Goal: Check status: Check status

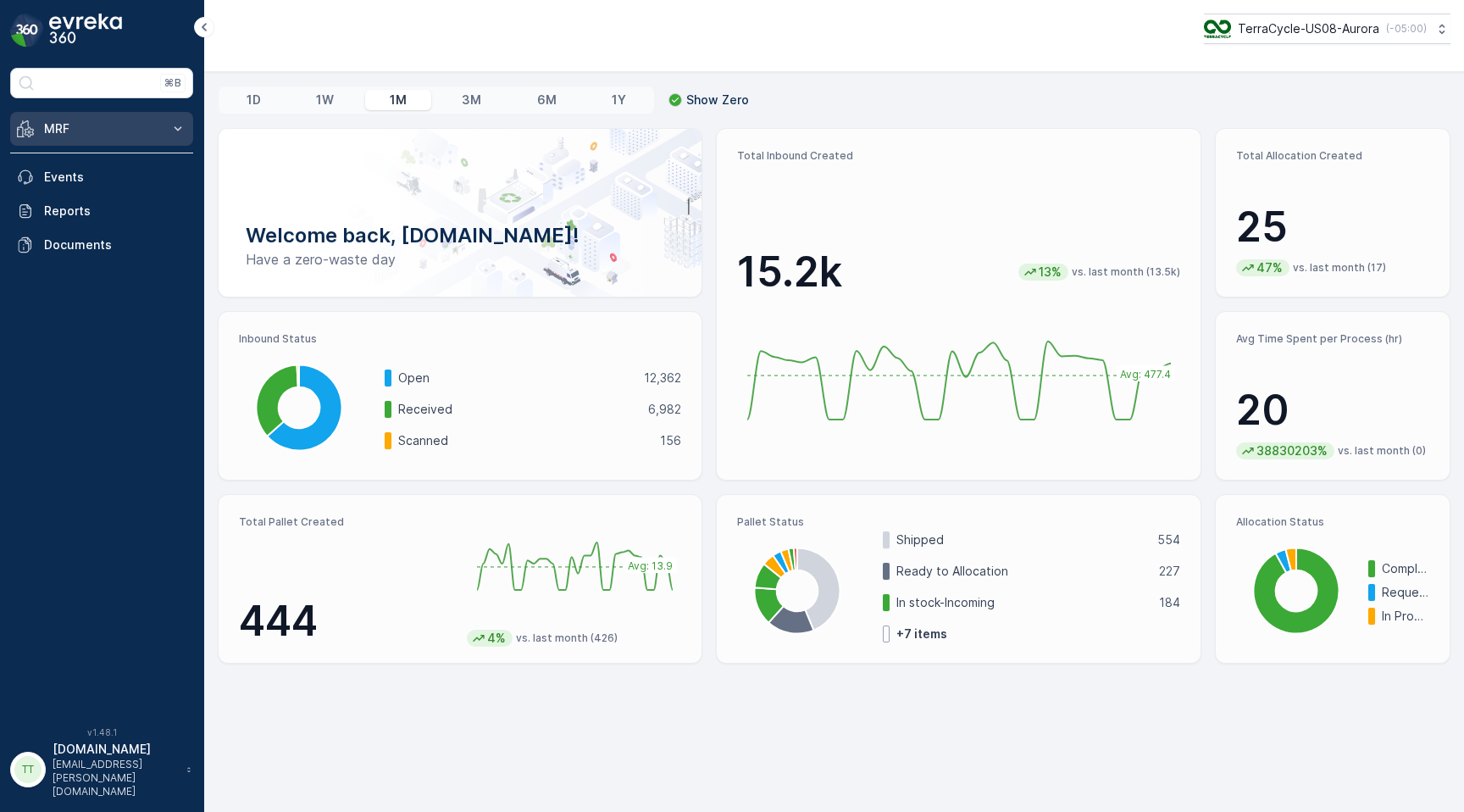
click at [157, 128] on p "MRF" at bounding box center [102, 128] width 115 height 17
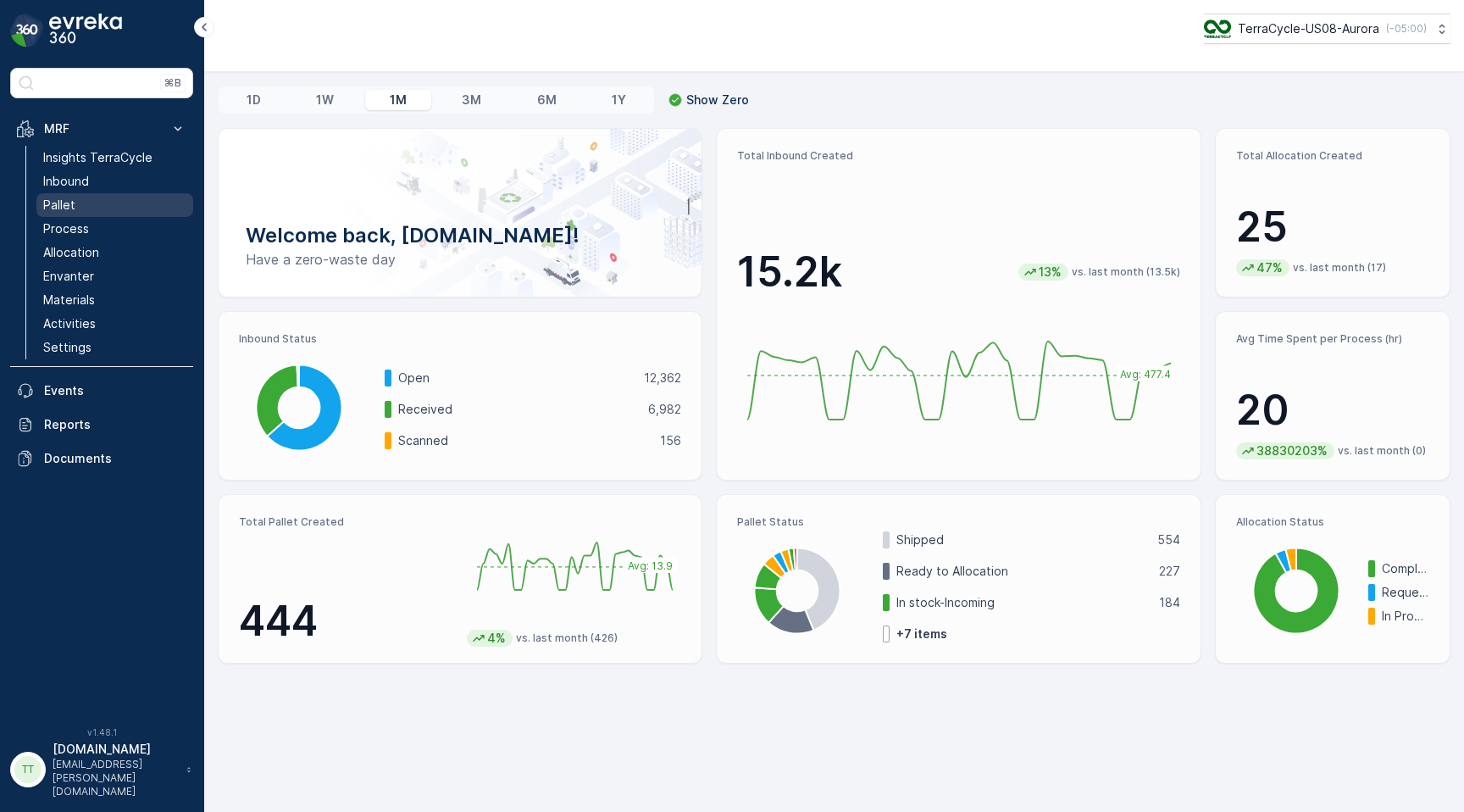
click at [105, 206] on link "Pallet" at bounding box center [114, 204] width 157 height 24
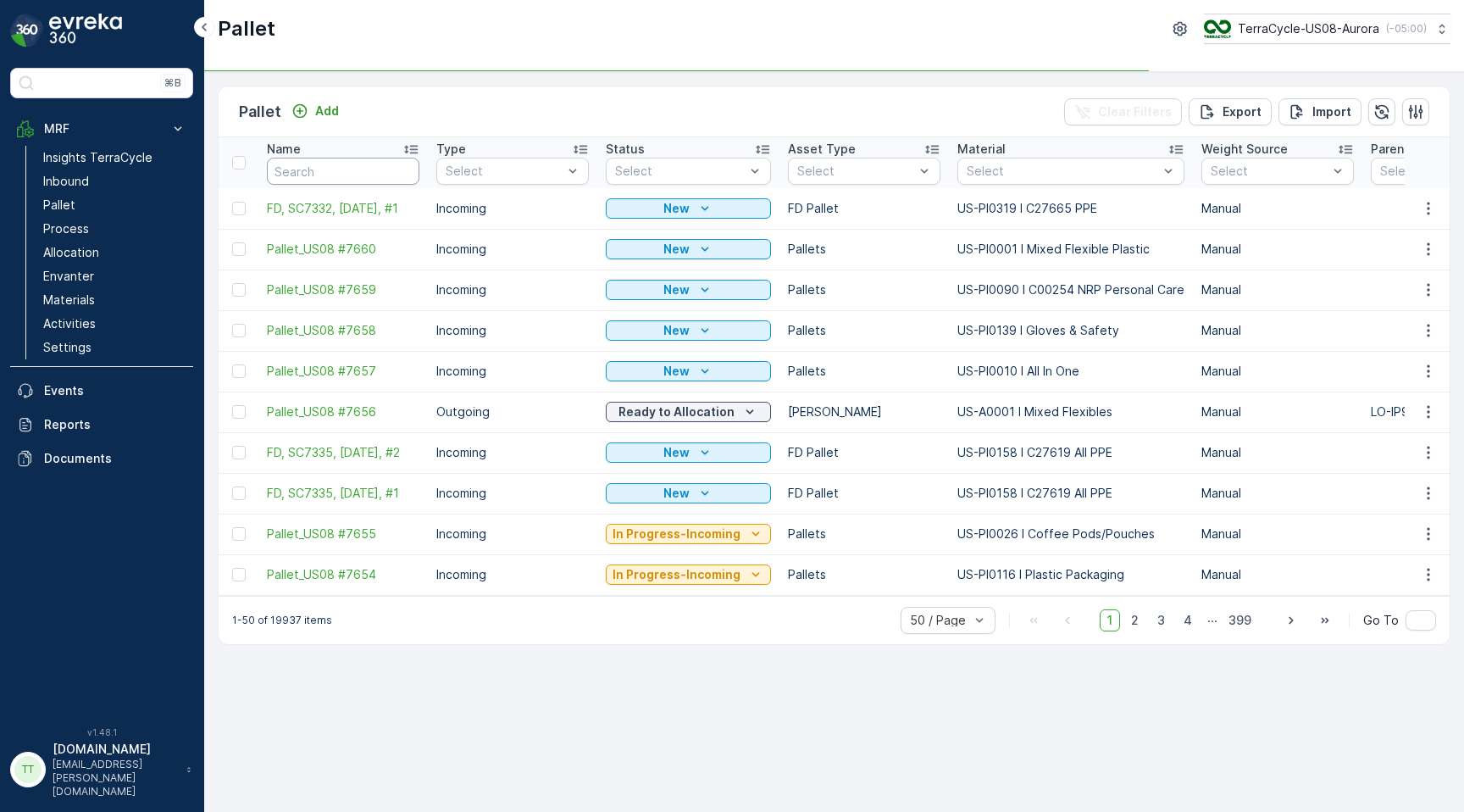
click at [333, 177] on input "text" at bounding box center [343, 171] width 152 height 27
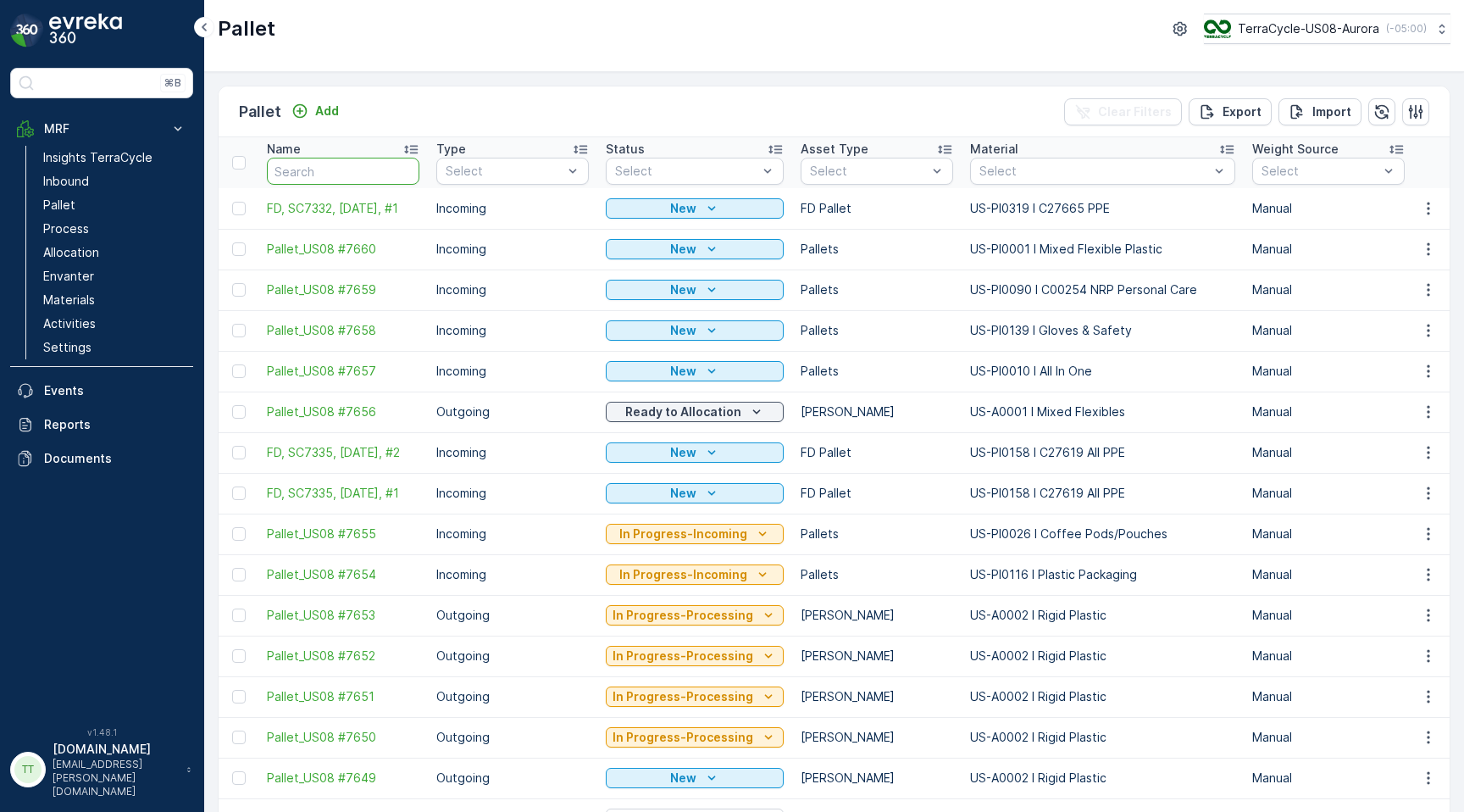
click at [312, 168] on input "text" at bounding box center [343, 171] width 152 height 27
paste input "SC6778"
type input "SC6778"
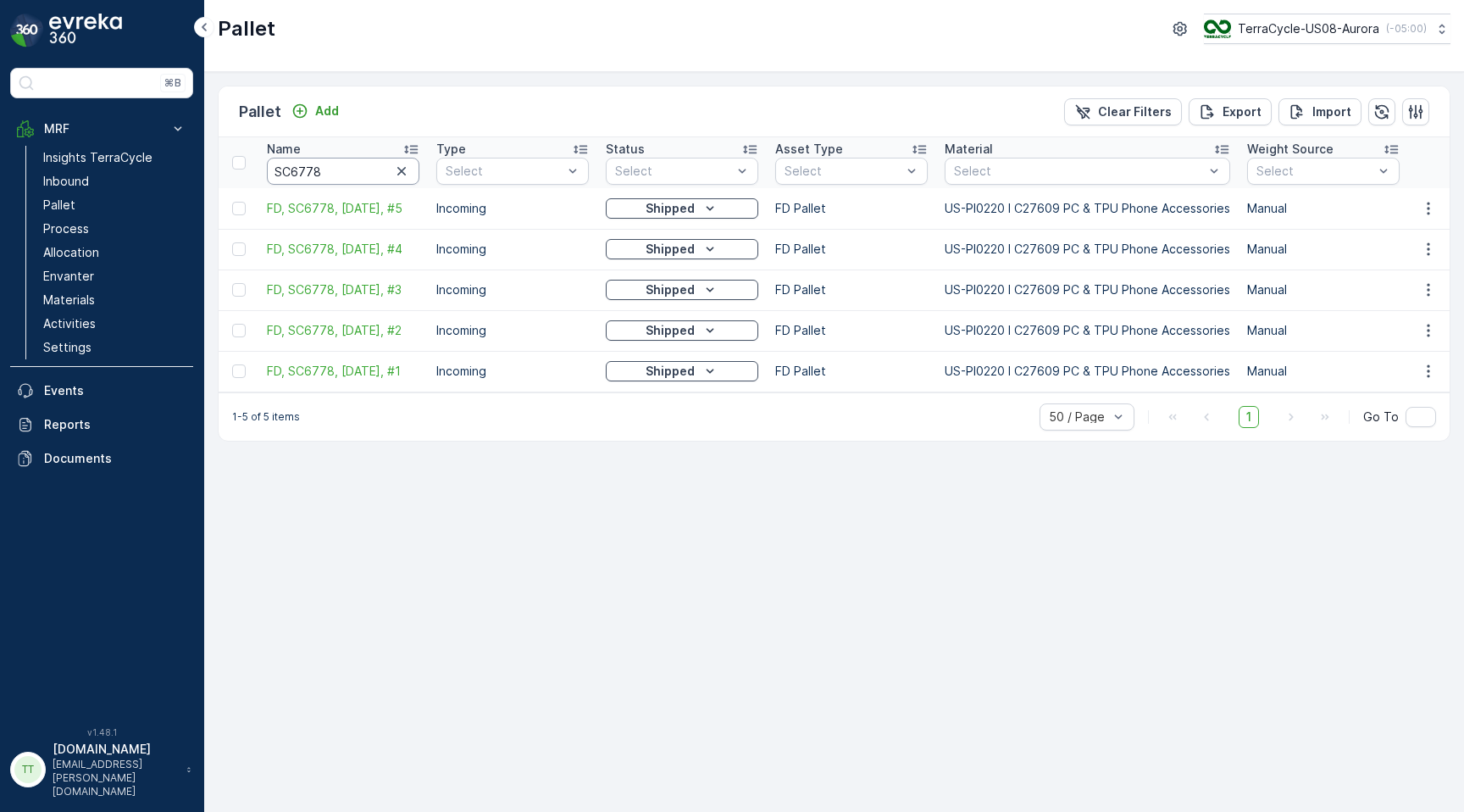
click at [337, 164] on input "SC6778" at bounding box center [343, 171] width 152 height 27
paste input "7"
type input "SC6777"
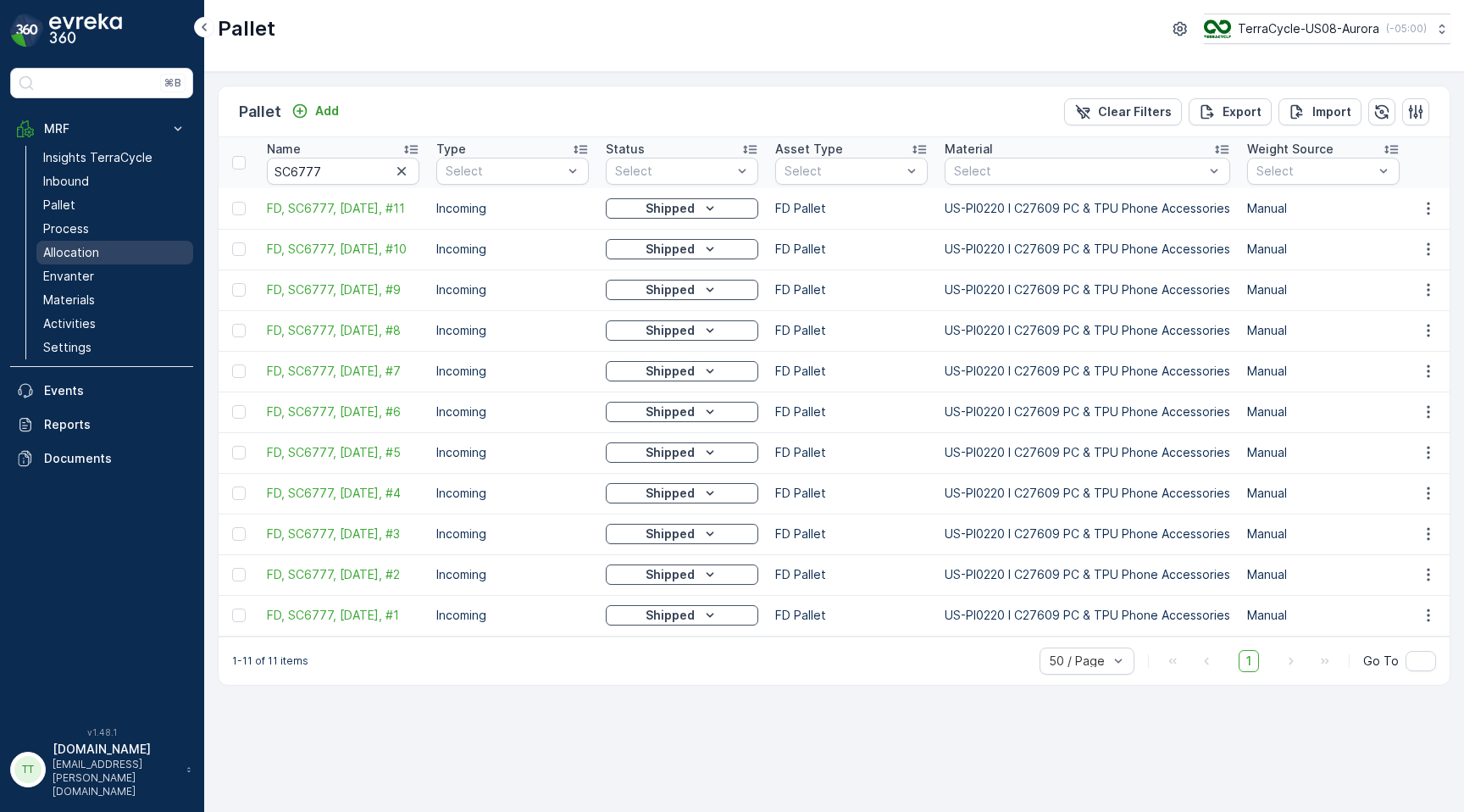
click at [93, 252] on p "Allocation" at bounding box center [71, 252] width 56 height 17
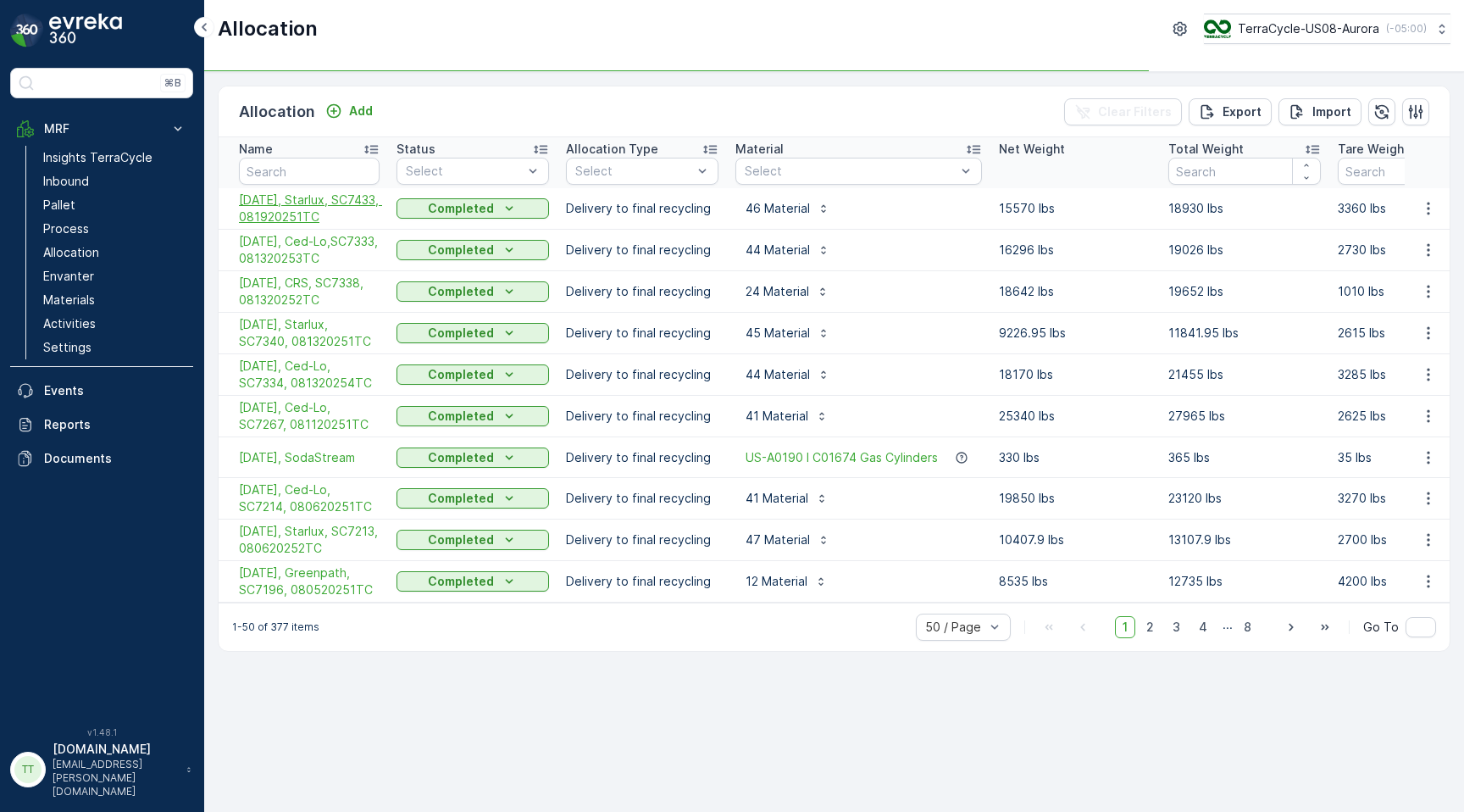
click at [287, 212] on span "[DATE], Starlux, SC7433, 081920251TC" at bounding box center [309, 209] width 141 height 34
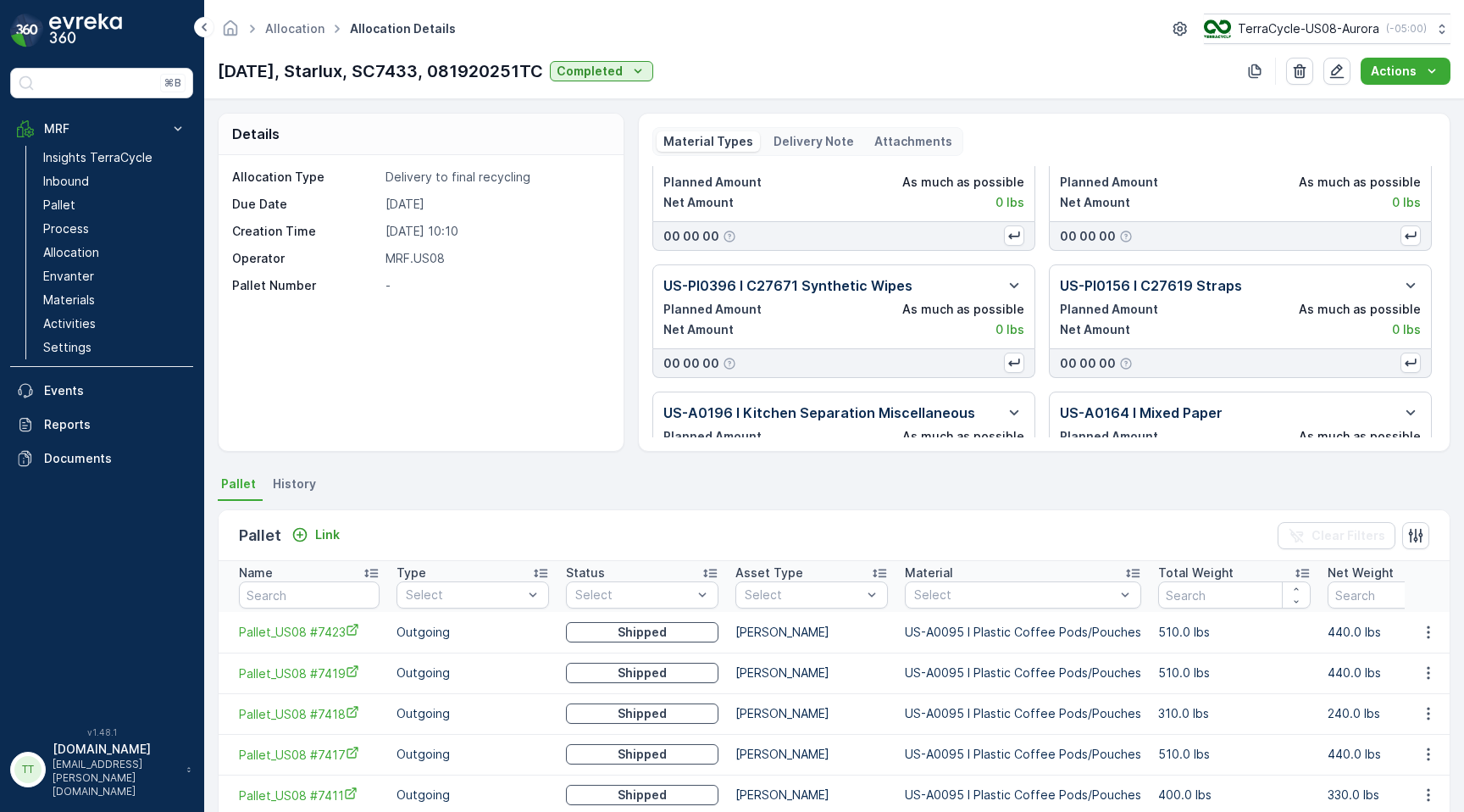
scroll to position [27, 0]
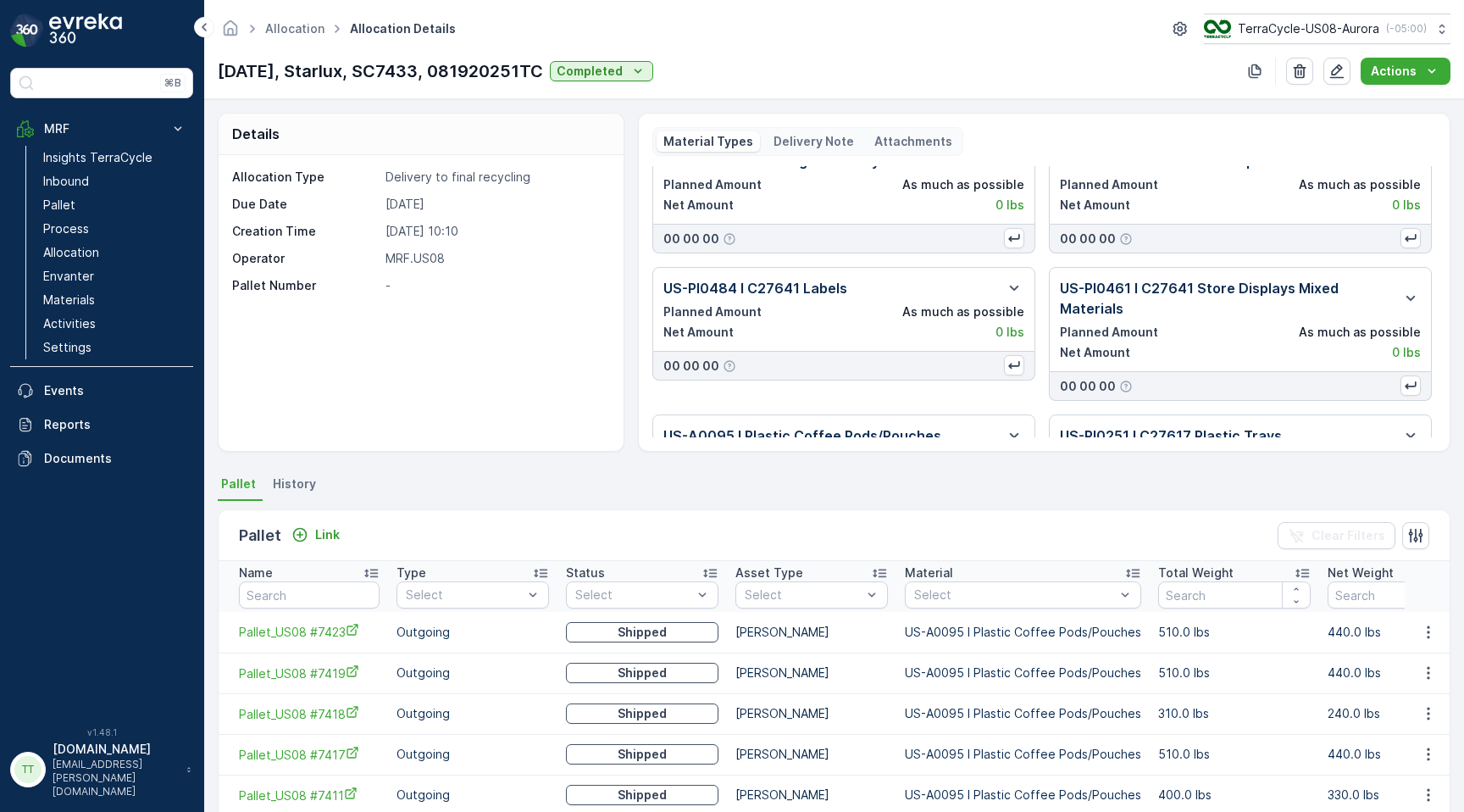
click at [821, 141] on p "Delivery Note" at bounding box center [814, 141] width 80 height 17
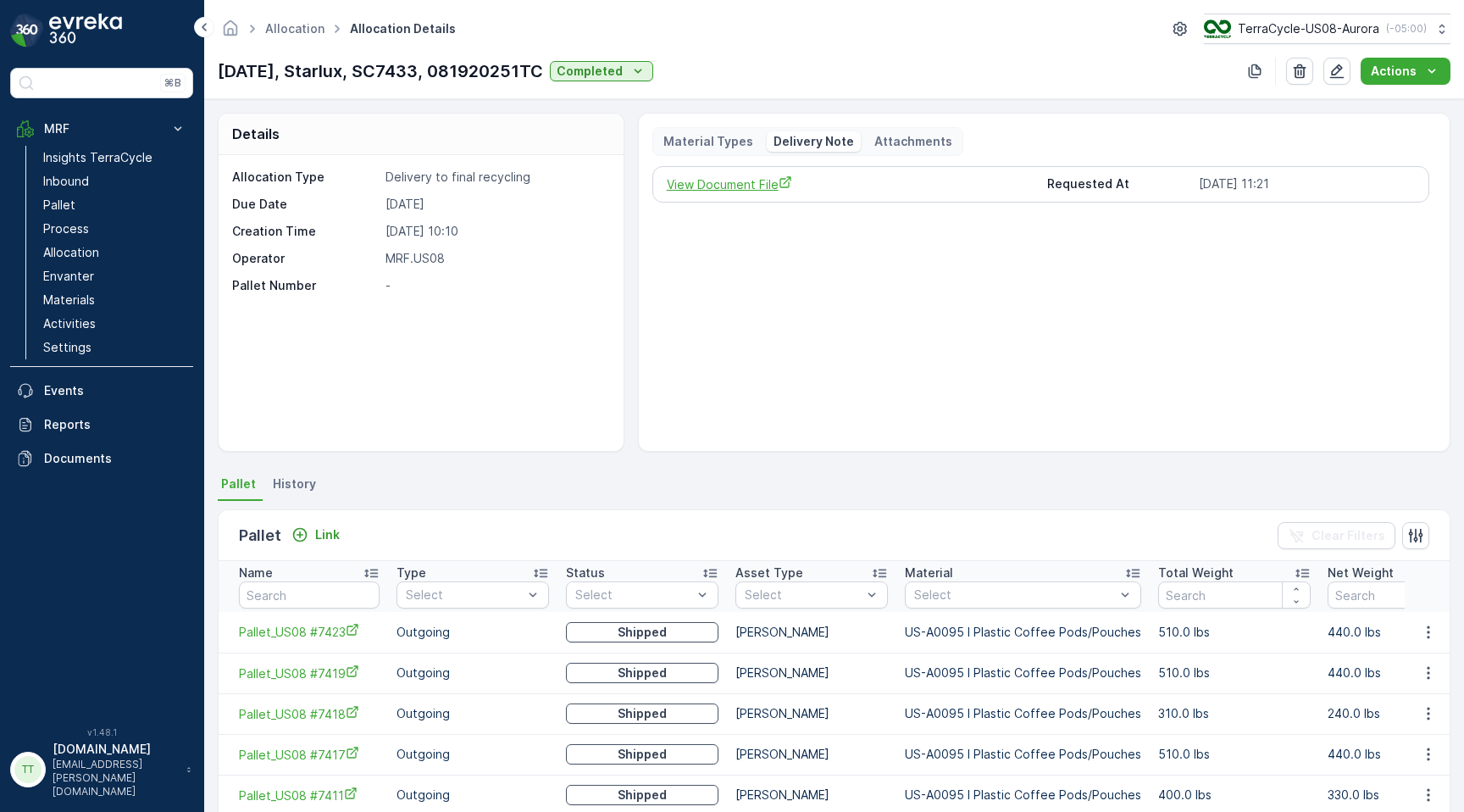
click at [742, 182] on span "View Document File" at bounding box center [851, 184] width 368 height 18
click at [744, 180] on span "View Document File" at bounding box center [851, 184] width 368 height 18
